Goal: Task Accomplishment & Management: Use online tool/utility

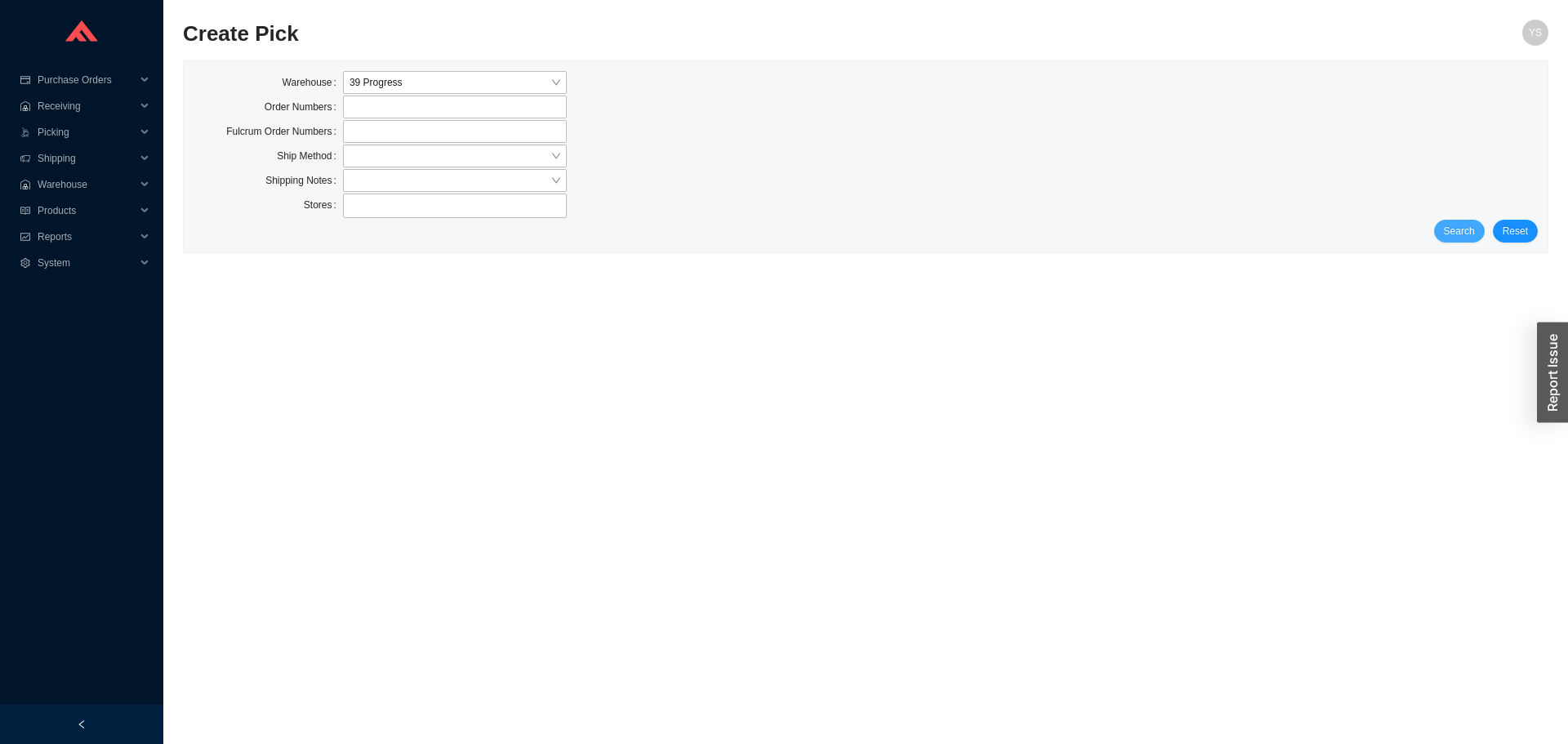
click at [1454, 226] on span "Search" at bounding box center [1460, 230] width 31 height 16
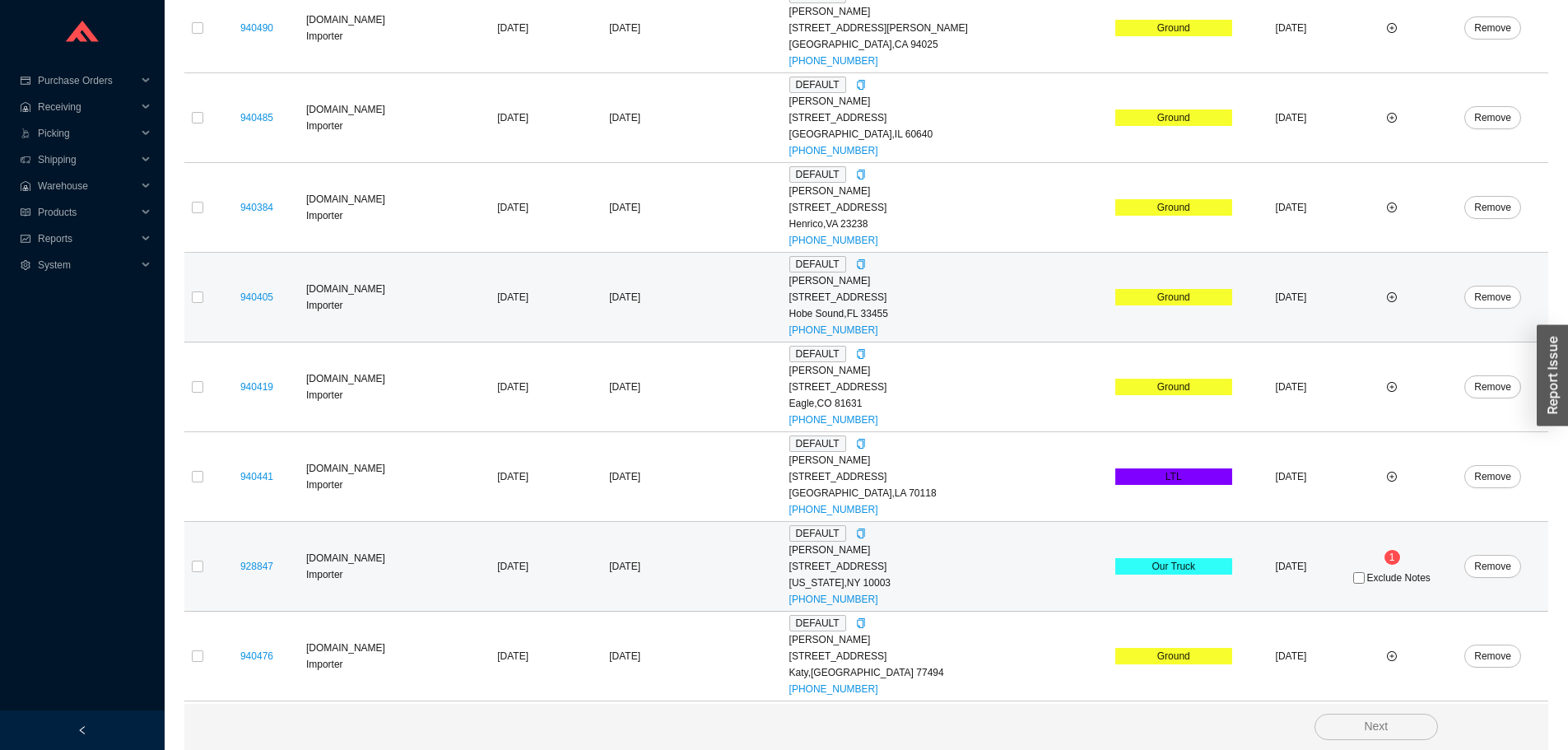
scroll to position [702, 0]
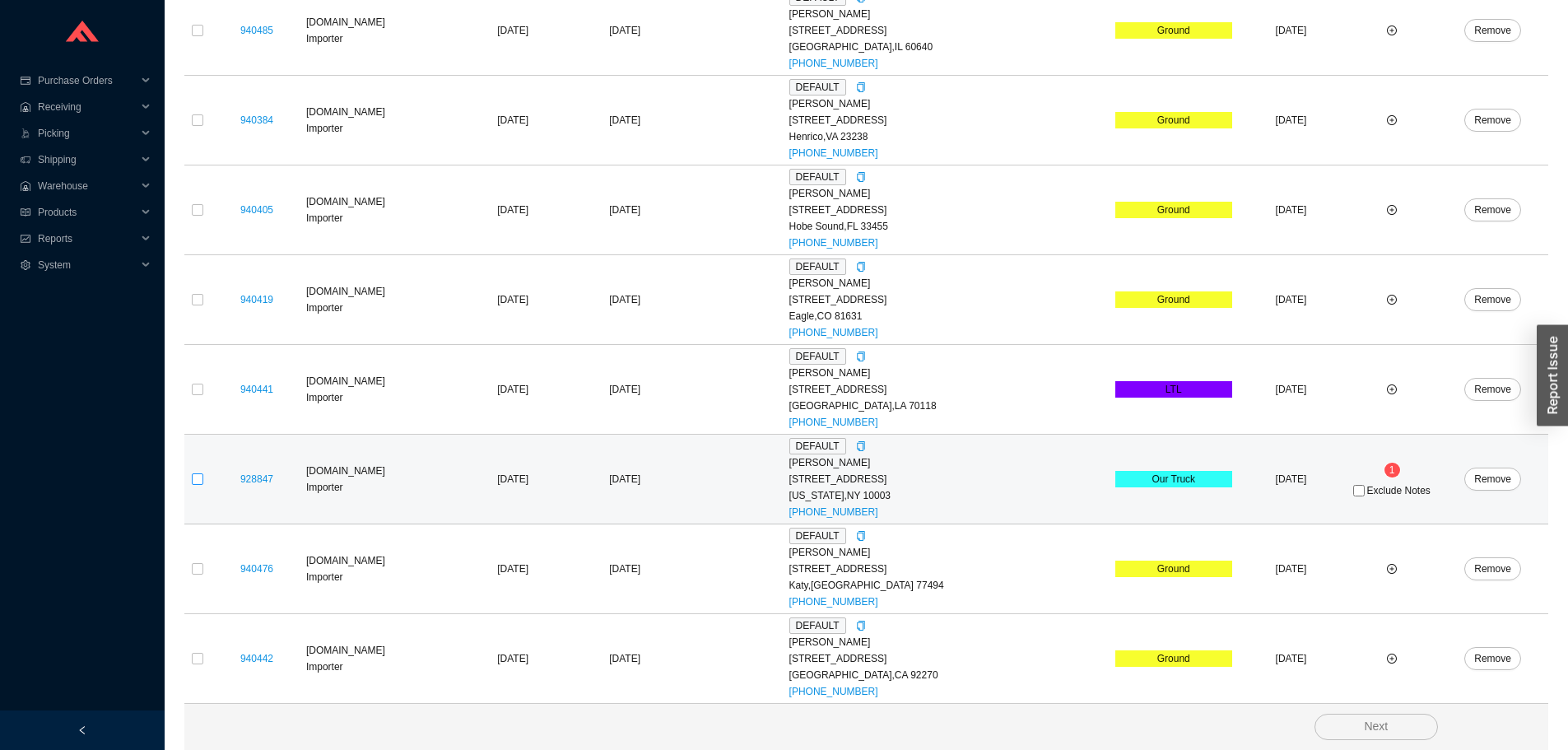
click at [193, 482] on input "checkbox" at bounding box center [197, 478] width 11 height 11
checkbox input "true"
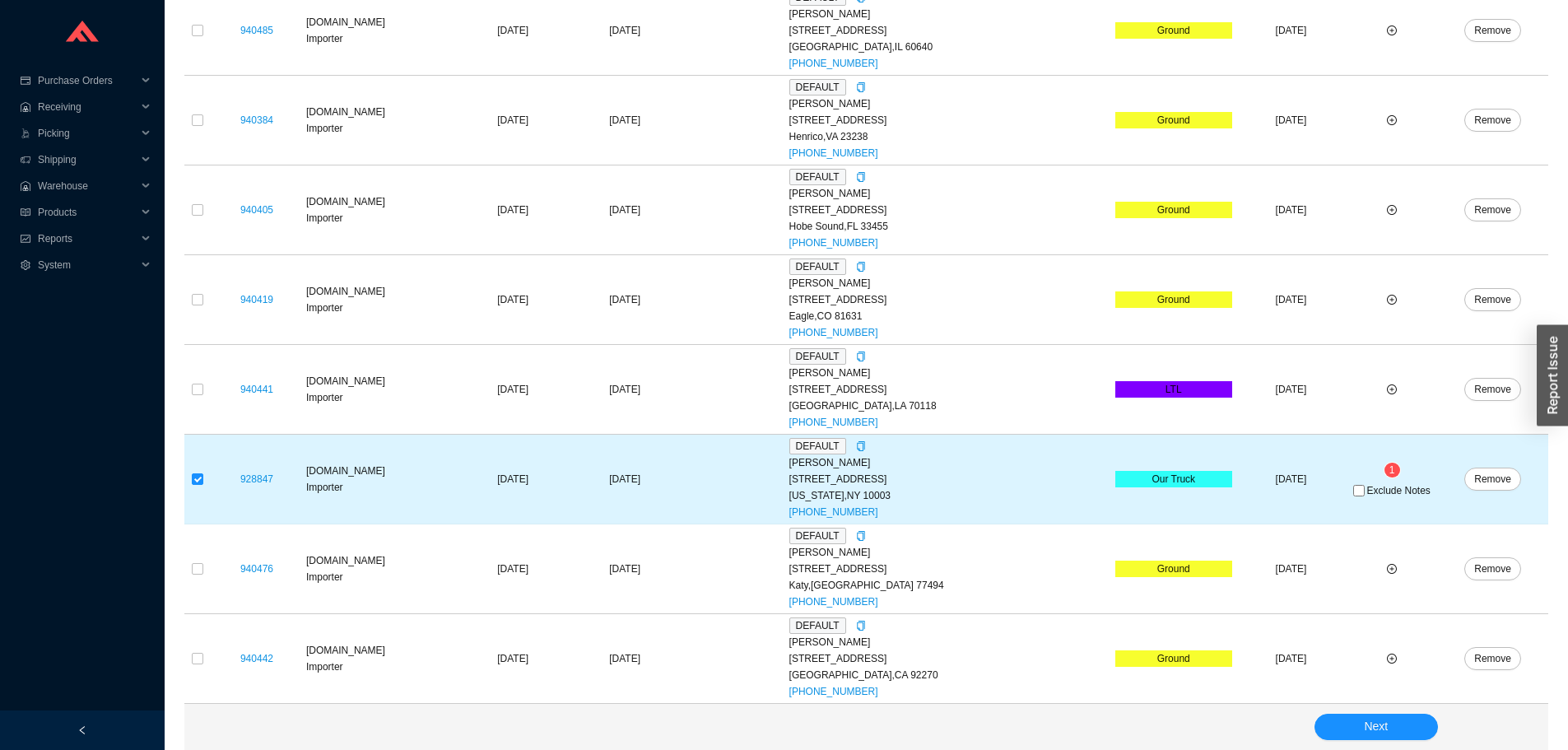
click at [1382, 488] on span "Exclude Notes" at bounding box center [1398, 490] width 64 height 9
click at [1364, 488] on input "Exclude Notes" at bounding box center [1358, 490] width 11 height 11
checkbox input "true"
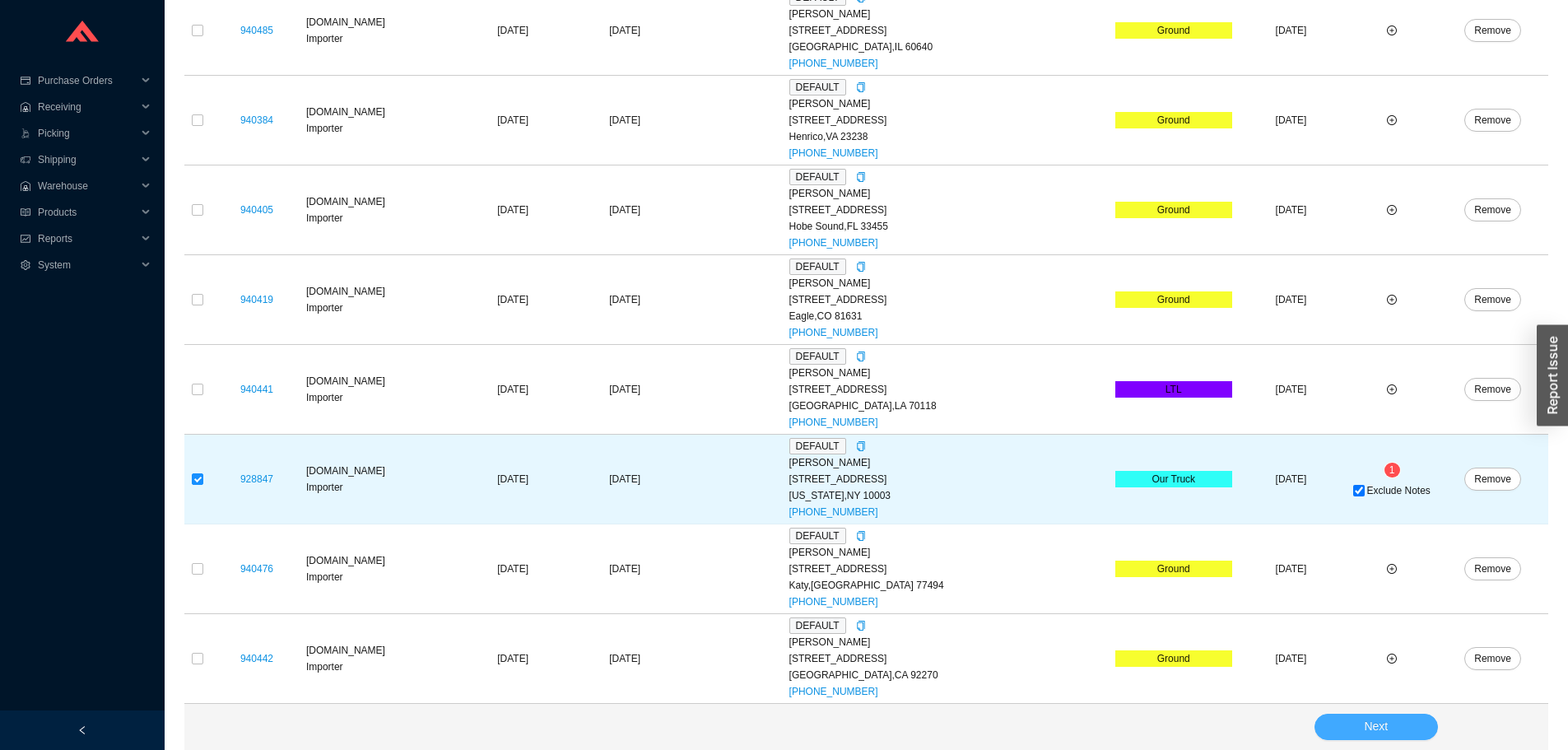
click at [1349, 728] on button "Next" at bounding box center [1376, 727] width 124 height 27
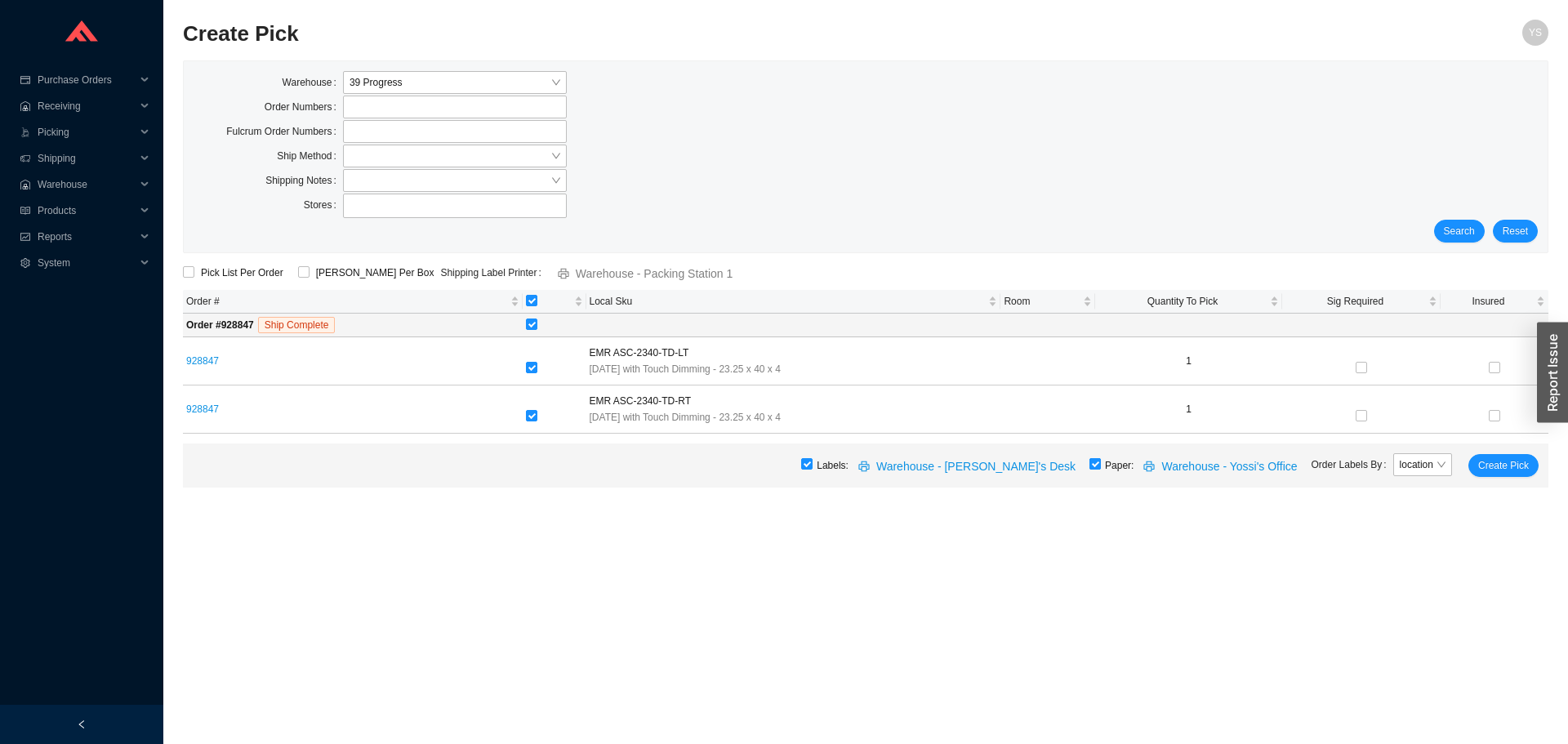
click at [1101, 464] on input "checkbox" at bounding box center [1094, 463] width 11 height 11
checkbox input "false"
click at [1056, 464] on span "Warehouse - Yossi's Desk" at bounding box center [976, 467] width 199 height 19
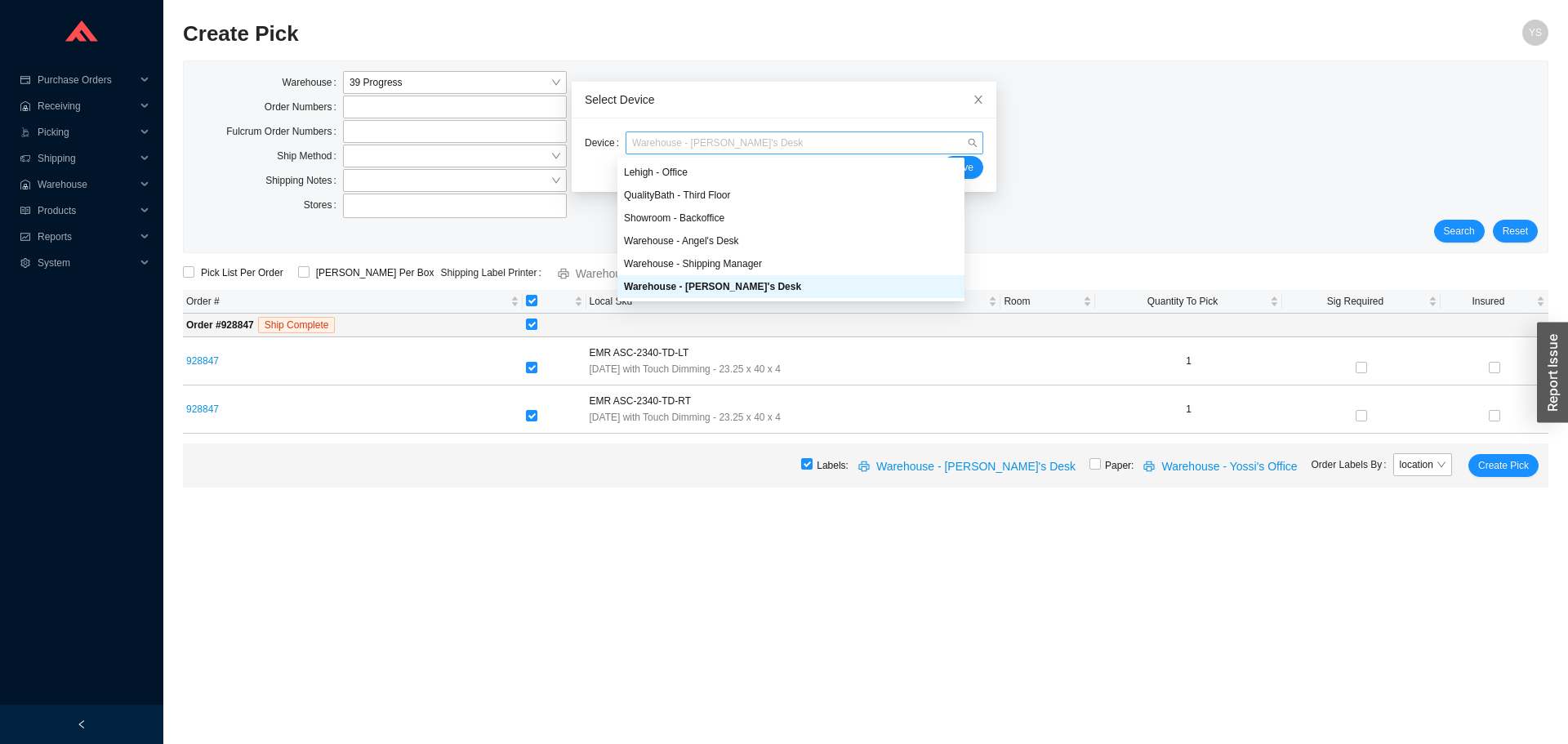
click at [693, 148] on span "Warehouse - Yossi's Desk" at bounding box center [805, 142] width 345 height 21
click at [741, 241] on div "Warehouse - Angel's Desk" at bounding box center [790, 241] width 334 height 15
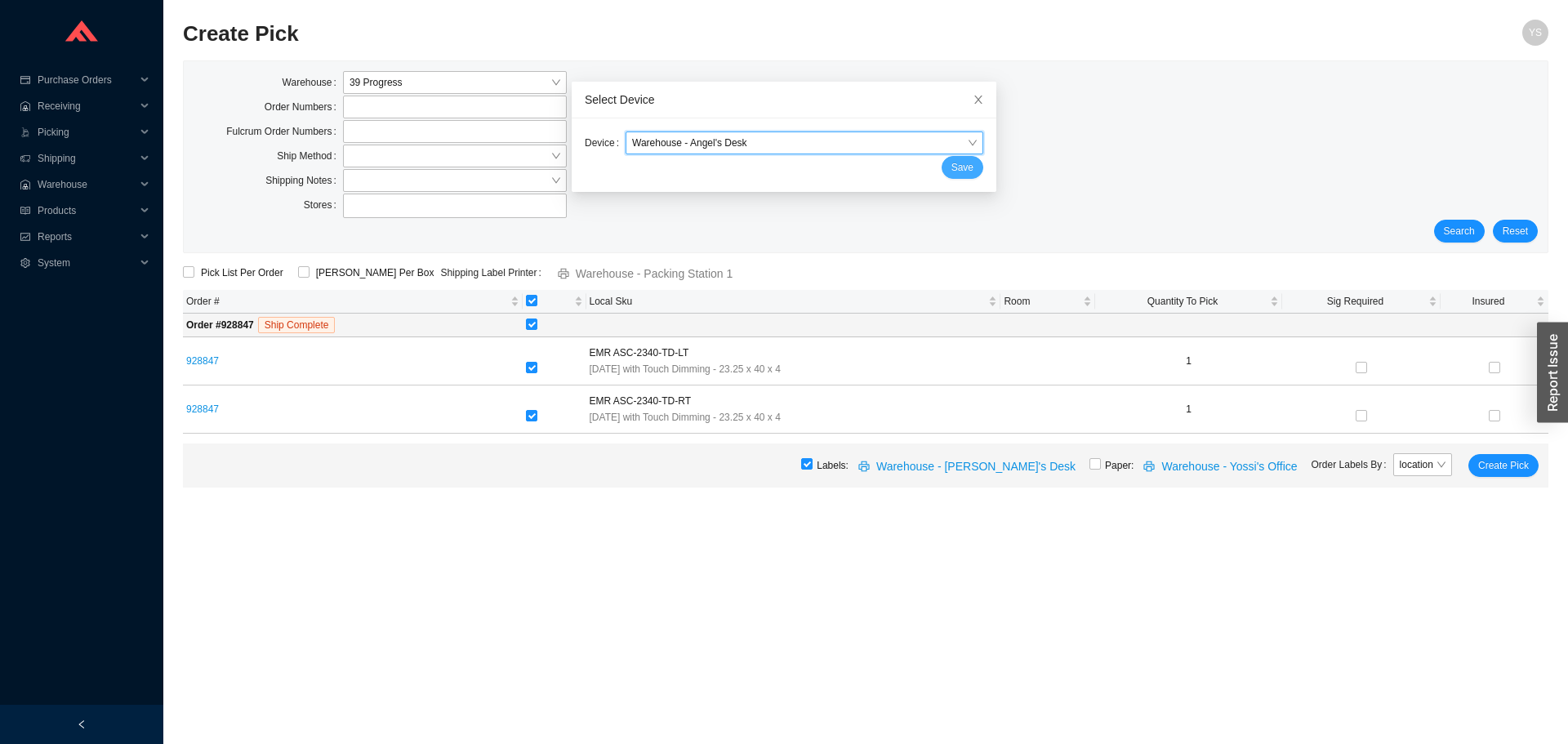
click at [955, 160] on button "Save" at bounding box center [962, 167] width 42 height 23
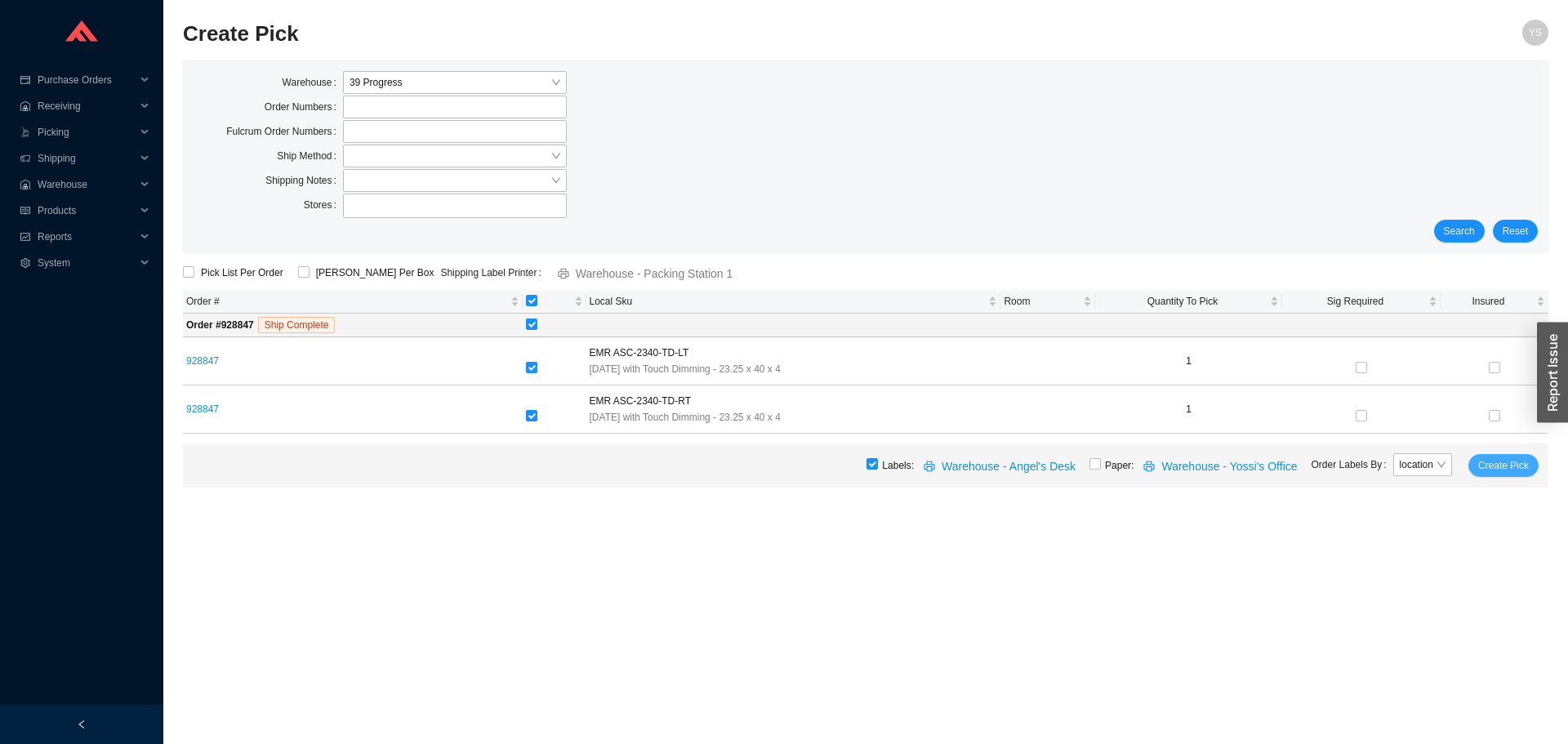
click at [1519, 466] on span "Create Pick" at bounding box center [1503, 465] width 50 height 16
